Goal: Task Accomplishment & Management: Manage account settings

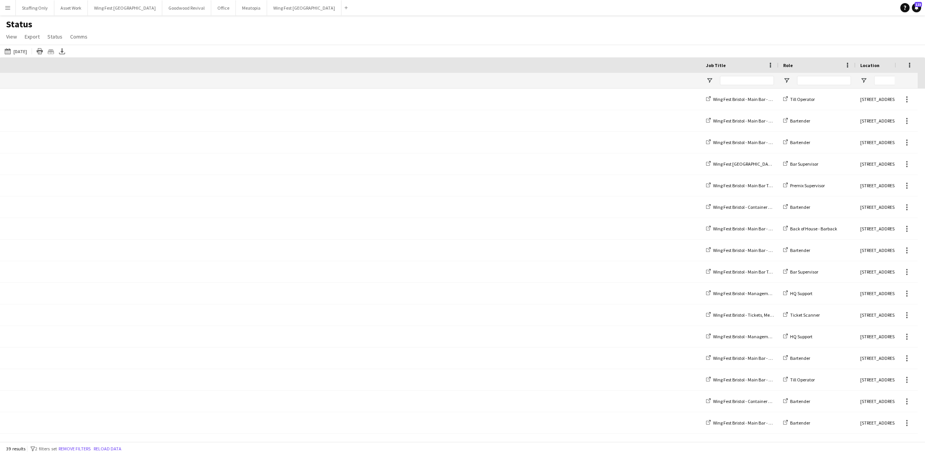
scroll to position [0, 847]
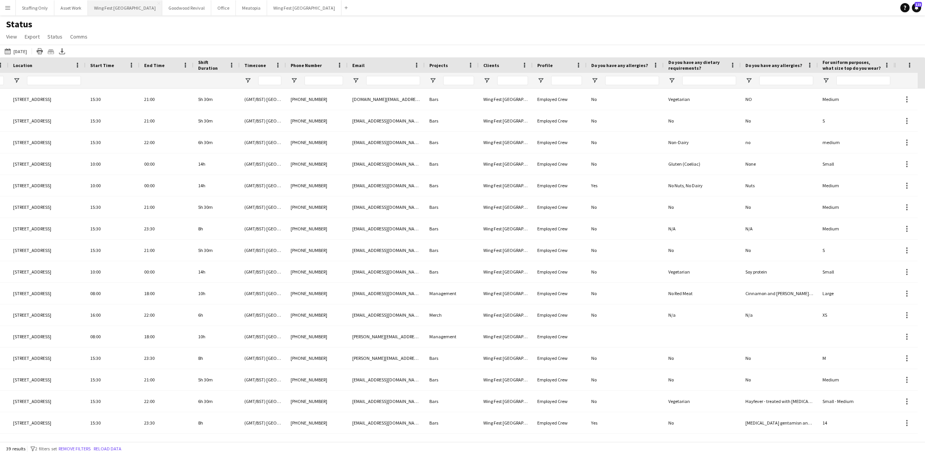
click at [111, 10] on button "Wing Fest Bristol Close" at bounding box center [125, 7] width 74 height 15
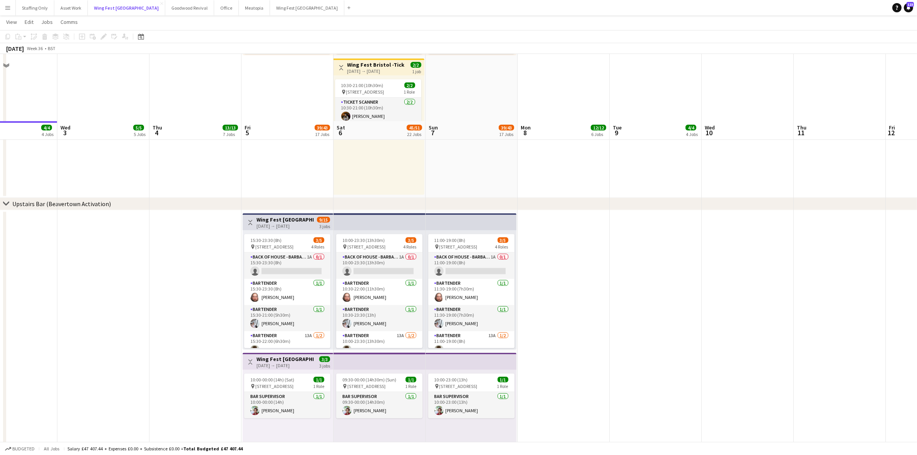
scroll to position [1353, 0]
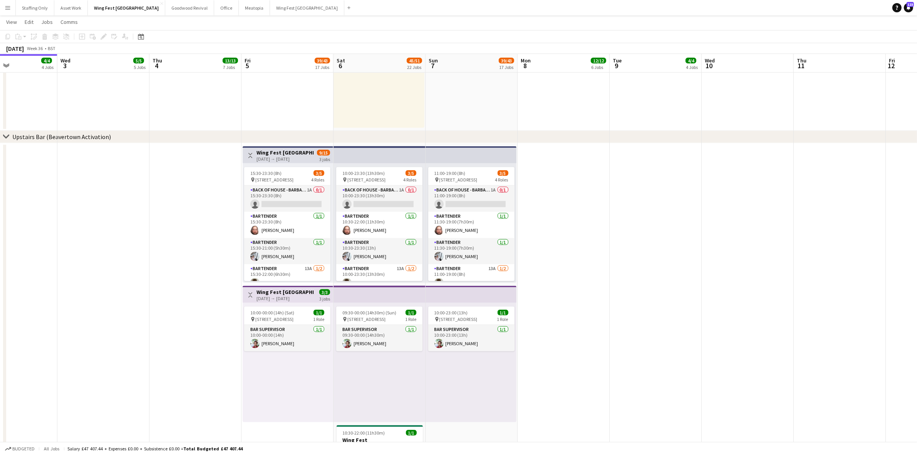
click at [460, 273] on app-card-role "Bartender 13A [DATE] 11:00-19:00 (8h) [PERSON_NAME] single-neutral-actions" at bounding box center [471, 282] width 86 height 37
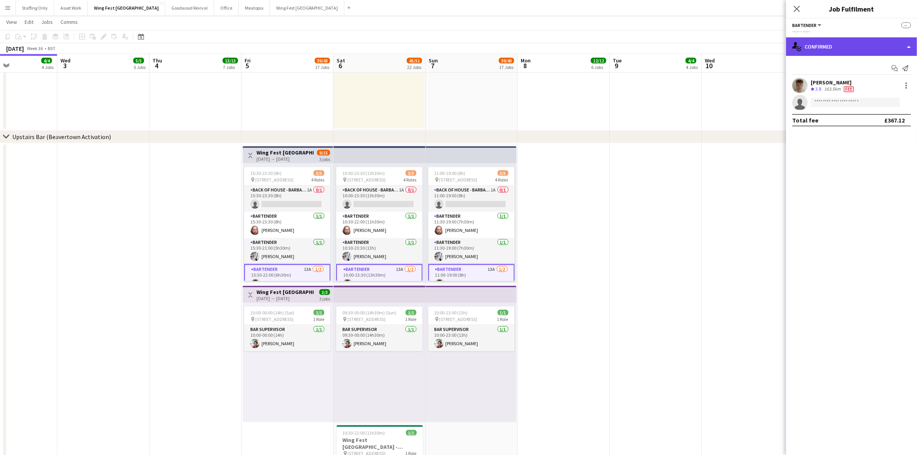
click at [847, 46] on div "single-neutral-actions-check-2 Confirmed" at bounding box center [851, 46] width 131 height 18
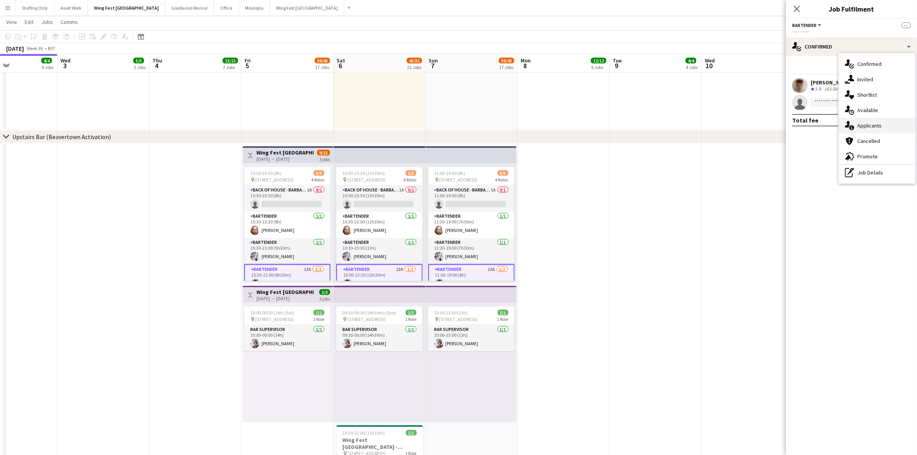
click at [883, 123] on div "single-neutral-actions-information Applicants" at bounding box center [877, 125] width 76 height 15
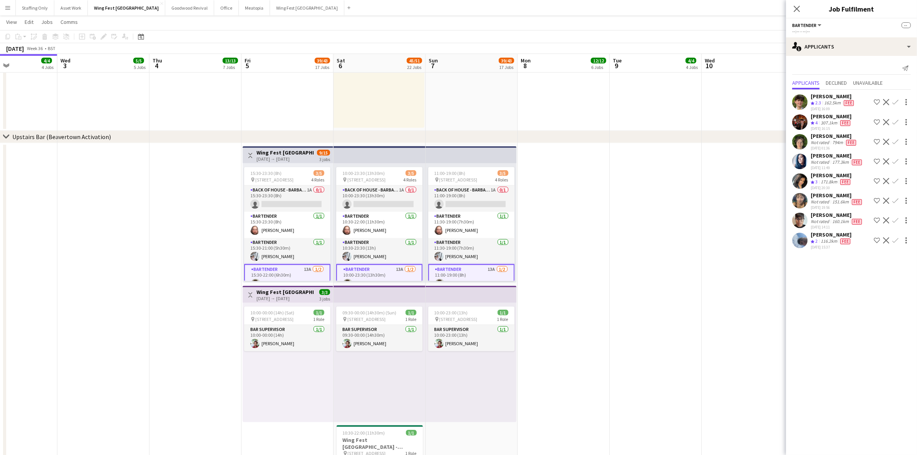
click at [801, 242] on app-user-avatar at bounding box center [800, 240] width 15 height 15
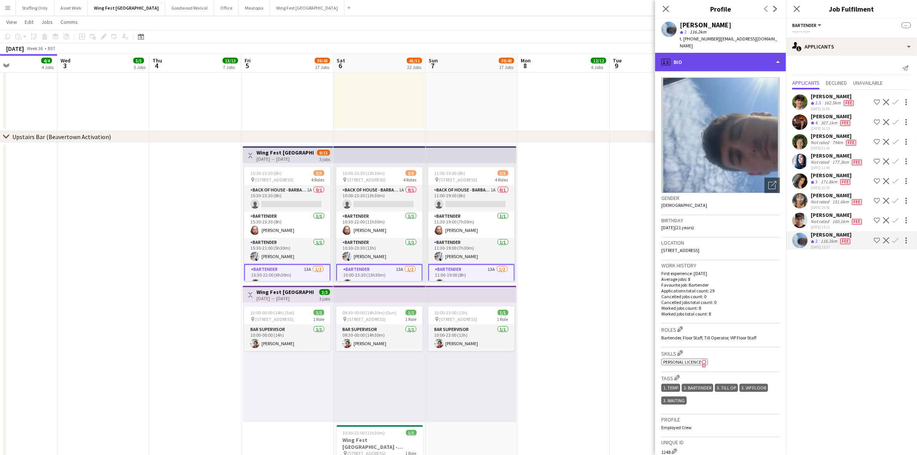
click at [688, 54] on div "profile Bio" at bounding box center [720, 62] width 131 height 18
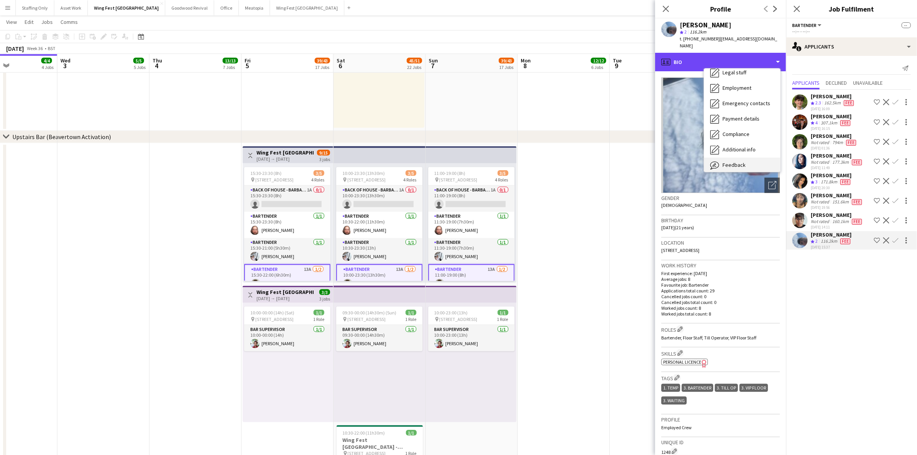
scroll to position [57, 0]
click at [735, 142] on span "Feedback" at bounding box center [734, 145] width 23 height 7
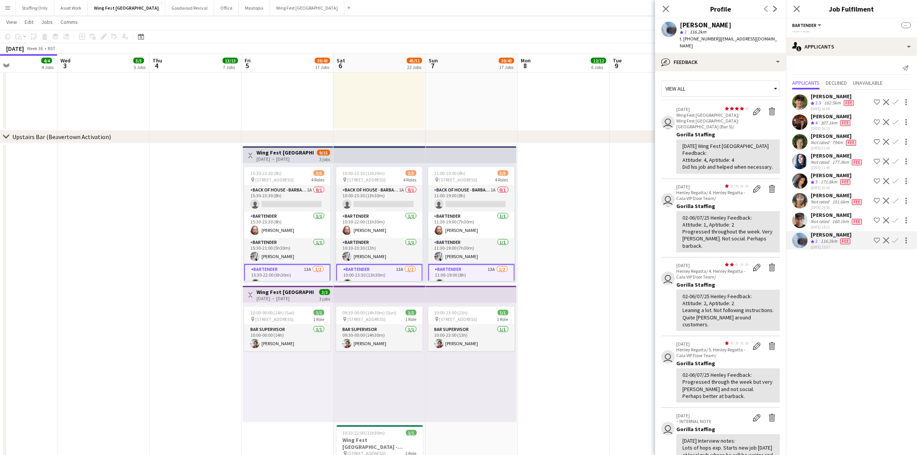
click at [895, 238] on app-icon "Confirm" at bounding box center [896, 240] width 6 height 6
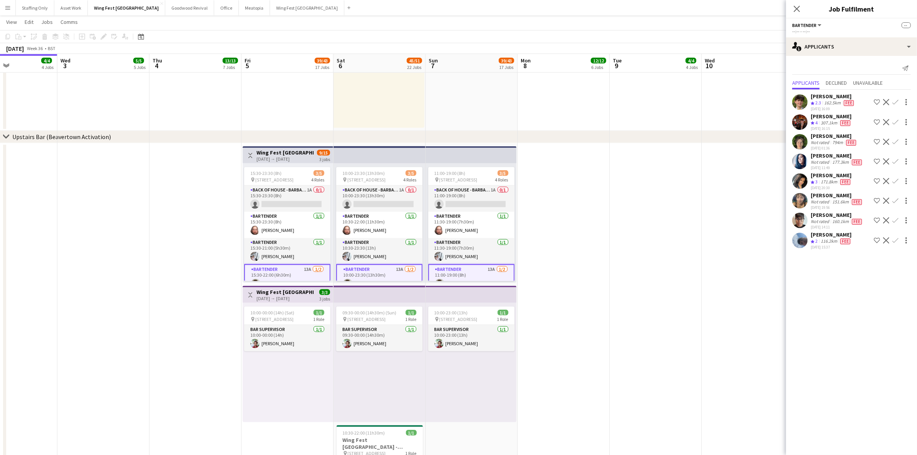
click at [895, 238] on app-icon "Confirm" at bounding box center [896, 240] width 6 height 6
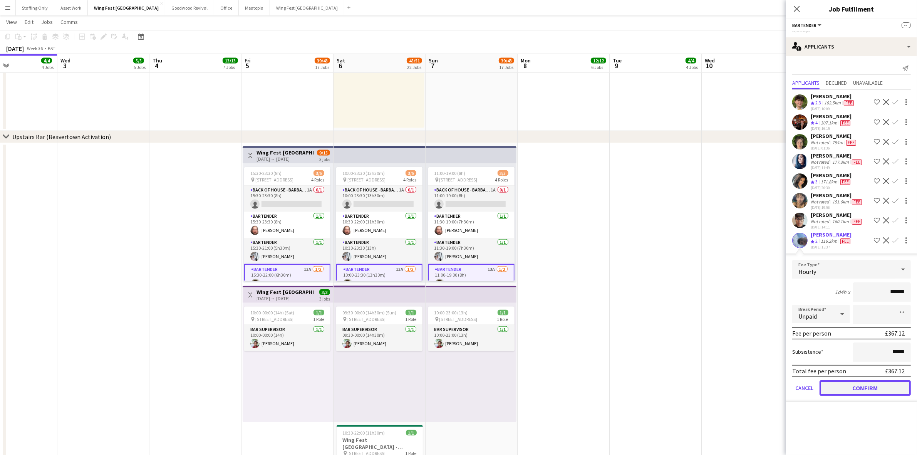
click at [872, 387] on button "Confirm" at bounding box center [865, 387] width 91 height 15
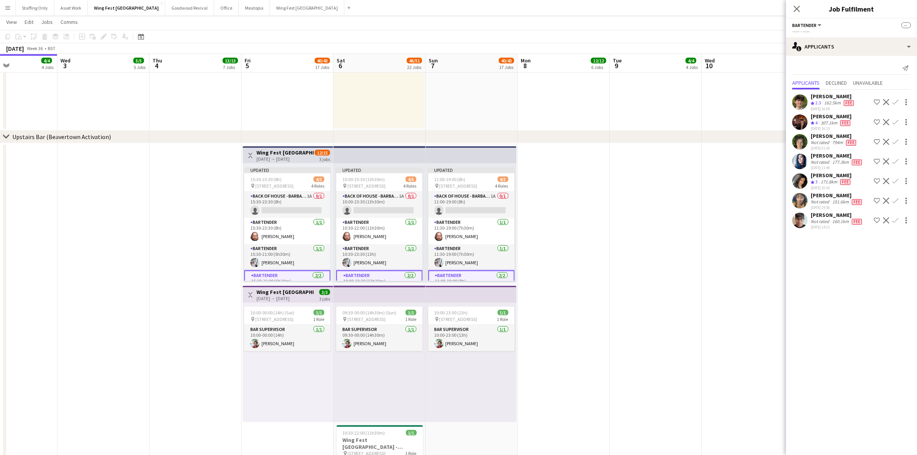
click at [613, 203] on app-date-cell at bounding box center [656, 322] width 92 height 358
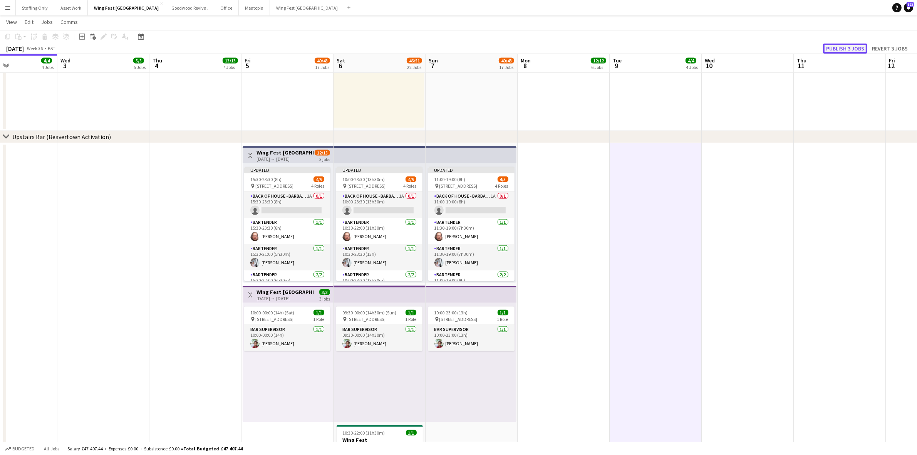
click at [845, 47] on button "Publish 3 jobs" at bounding box center [845, 49] width 44 height 10
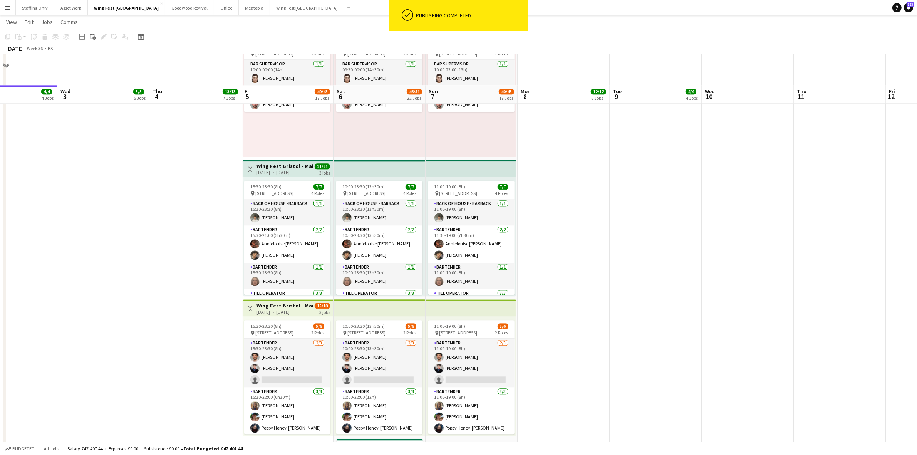
scroll to position [2413, 0]
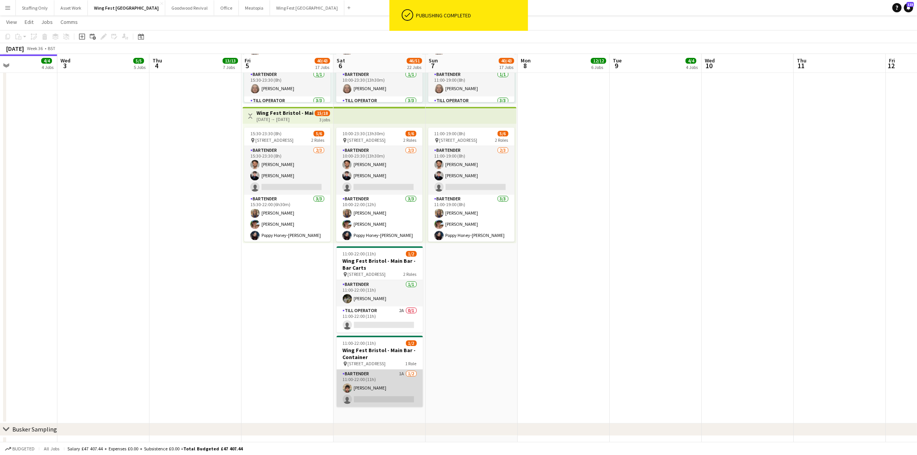
click at [399, 374] on app-card-role "Bartender 1A [DATE] 11:00-22:00 (11h) [PERSON_NAME] single-neutral-actions" at bounding box center [380, 387] width 86 height 37
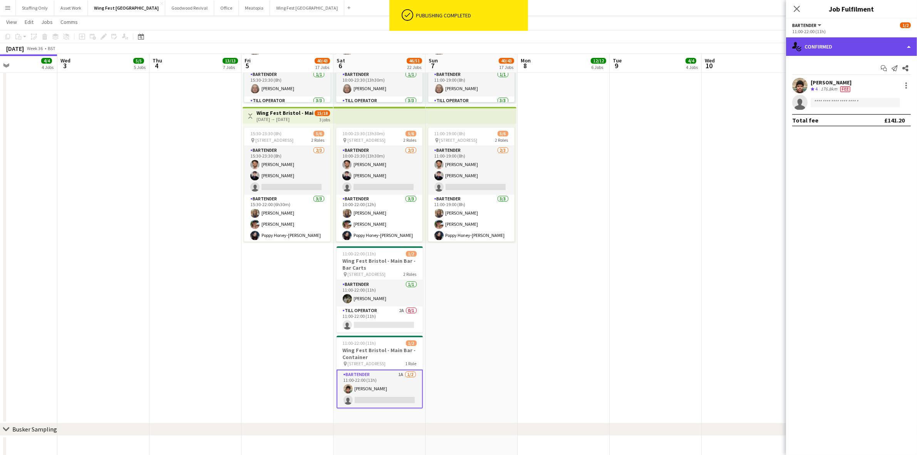
click at [827, 47] on div "single-neutral-actions-check-2 Confirmed" at bounding box center [851, 46] width 131 height 18
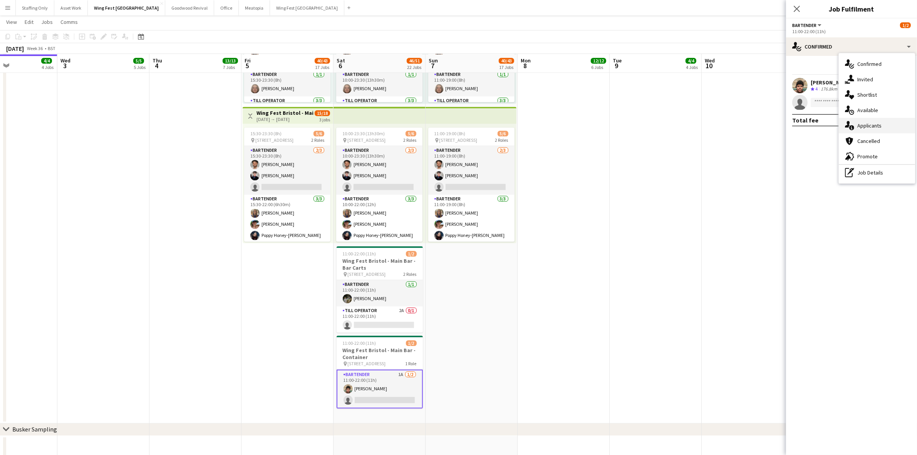
click at [879, 128] on span "Applicants" at bounding box center [870, 125] width 24 height 7
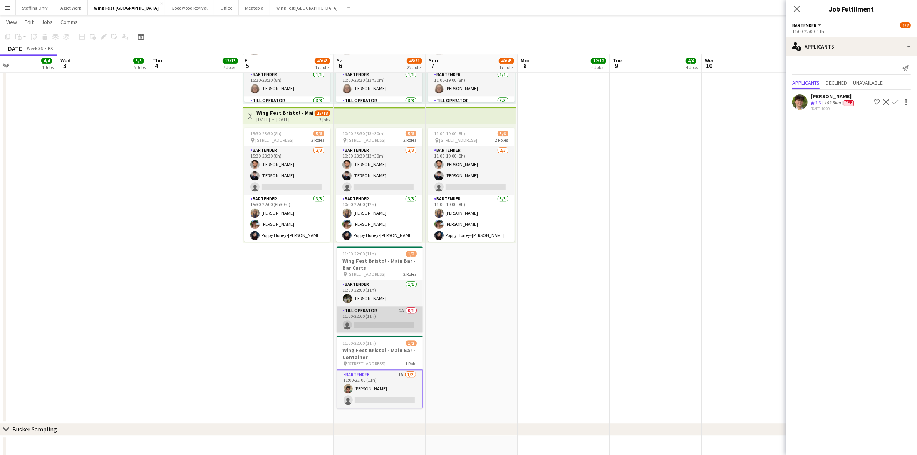
click at [384, 316] on app-card-role "Till Operator 2A 0/1 11:00-22:00 (11h) single-neutral-actions" at bounding box center [380, 319] width 86 height 26
click at [894, 101] on app-icon "Confirm" at bounding box center [896, 102] width 6 height 6
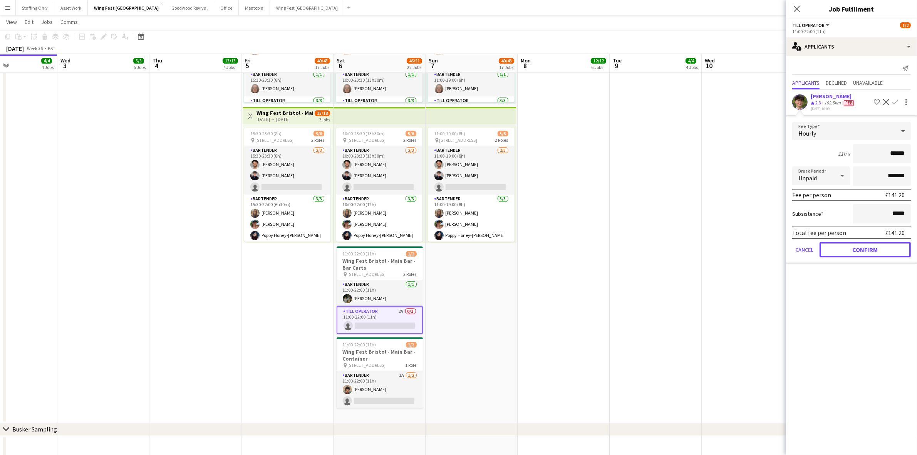
drag, startPoint x: 857, startPoint y: 248, endPoint x: 835, endPoint y: 248, distance: 22.0
click at [857, 248] on button "Confirm" at bounding box center [865, 249] width 91 height 15
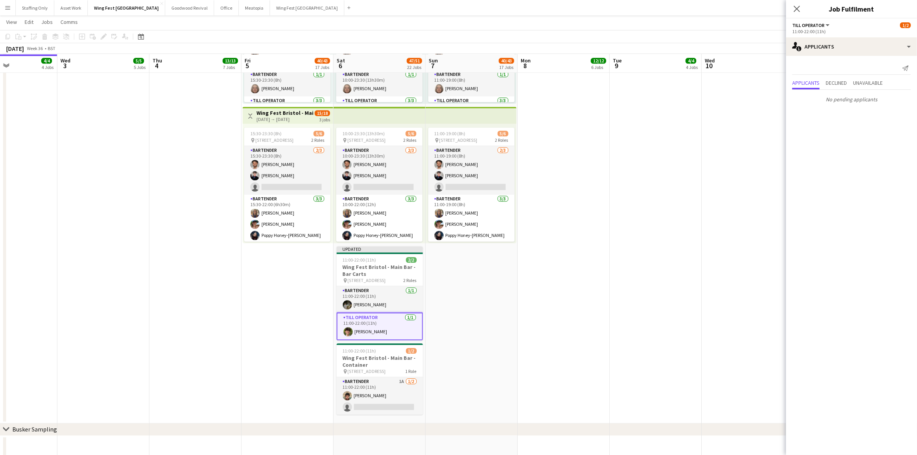
click at [576, 205] on app-date-cell at bounding box center [564, 124] width 92 height 599
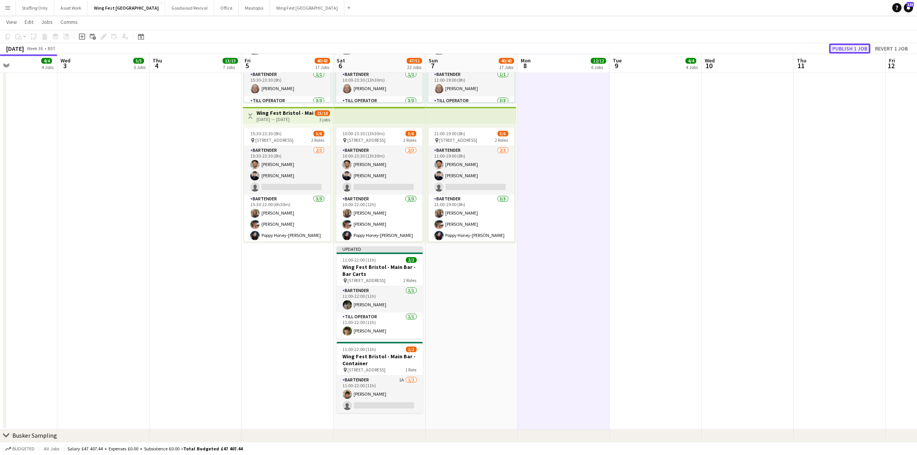
click at [843, 47] on button "Publish 1 job" at bounding box center [849, 49] width 41 height 10
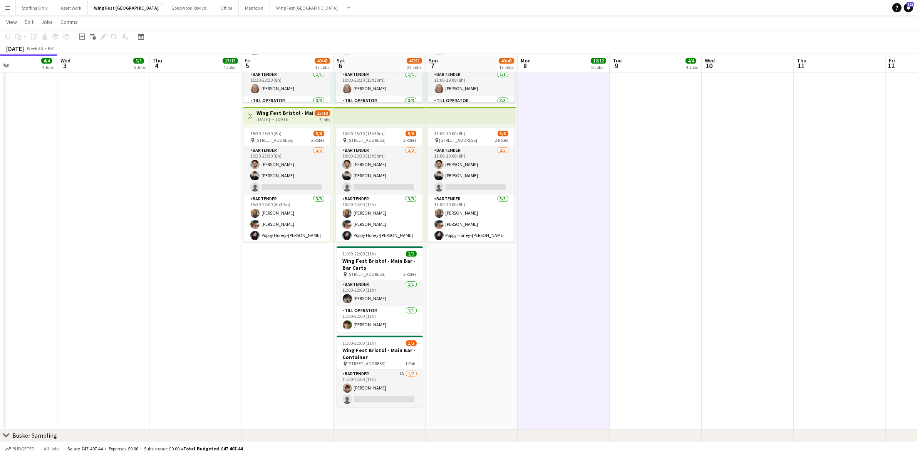
scroll to position [0, 244]
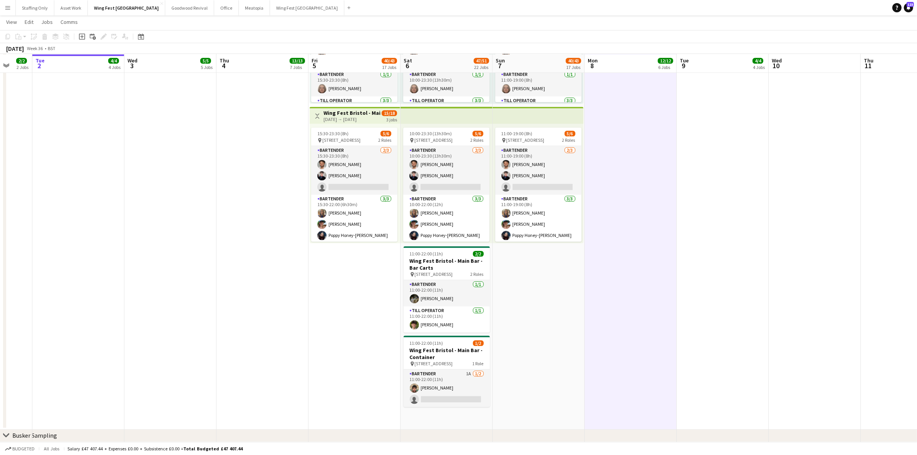
drag, startPoint x: 545, startPoint y: 349, endPoint x: 570, endPoint y: 347, distance: 25.2
click at [366, 114] on h3 "Wing Fest Bristol - Main Bar - Container" at bounding box center [352, 112] width 57 height 7
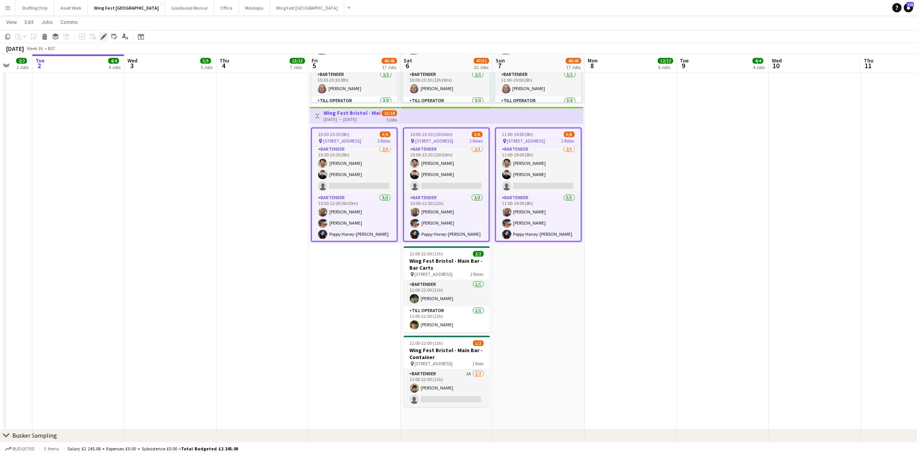
click at [99, 36] on div "Edit" at bounding box center [103, 36] width 9 height 9
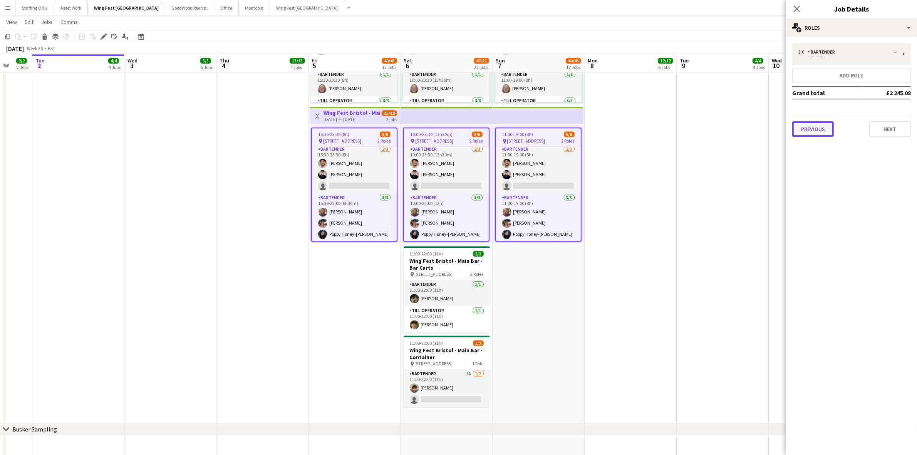
click at [820, 127] on button "Previous" at bounding box center [814, 128] width 42 height 15
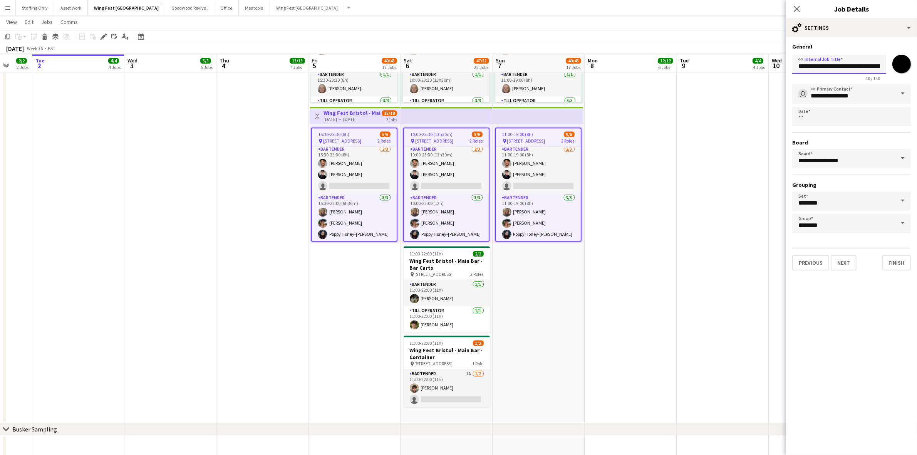
scroll to position [0, 17]
drag, startPoint x: 877, startPoint y: 66, endPoint x: 895, endPoint y: 64, distance: 18.2
click at [895, 64] on div "**********" at bounding box center [852, 66] width 119 height 29
click at [797, 8] on icon at bounding box center [796, 8] width 7 height 7
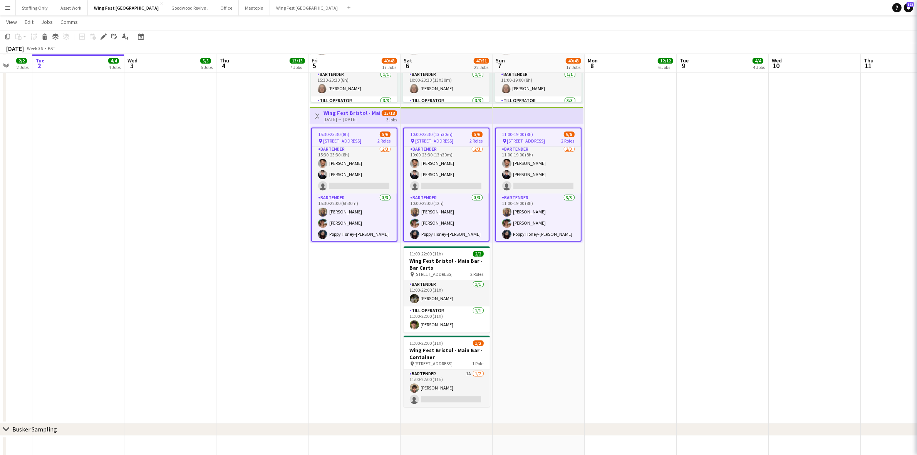
scroll to position [0, 0]
click at [673, 230] on app-date-cell at bounding box center [631, 124] width 92 height 599
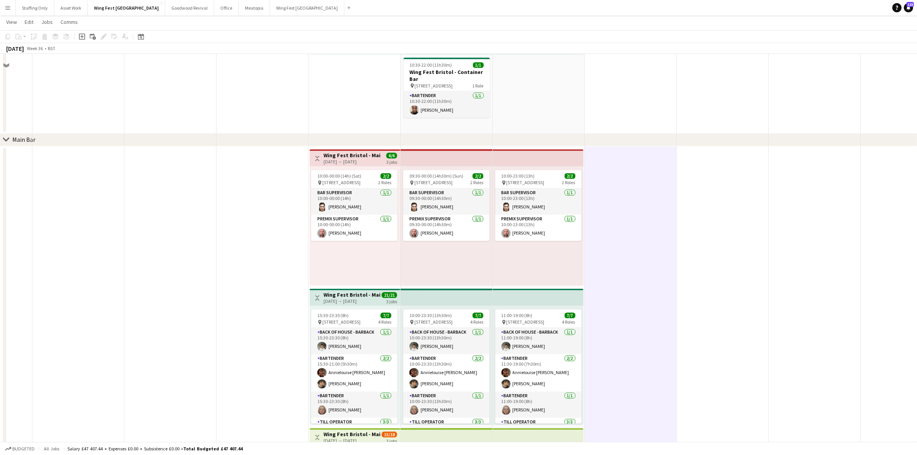
scroll to position [2172, 0]
